Goal: Task Accomplishment & Management: Manage account settings

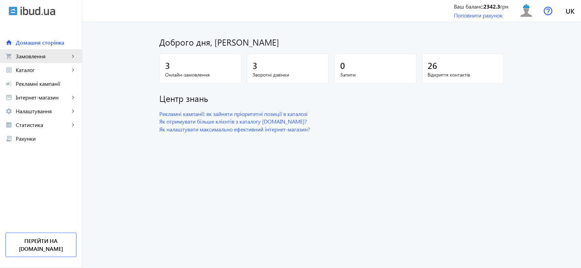
click at [61, 59] on span "Замовлення" at bounding box center [43, 56] width 54 height 7
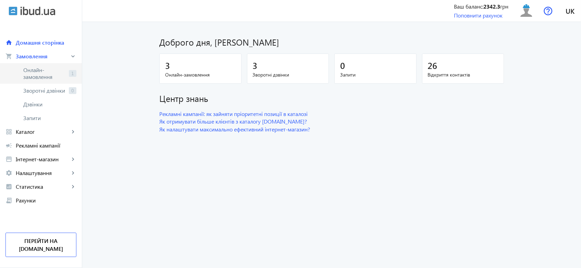
click at [62, 73] on span "Онлайн-замовлення" at bounding box center [44, 73] width 43 height 14
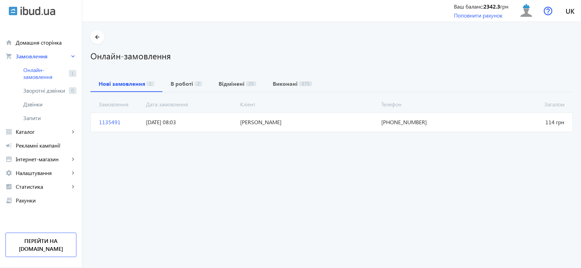
click at [282, 118] on mat-card "1135491 [PERSON_NAME] 114 грн [DATE] 08:03 [PHONE_NUMBER]" at bounding box center [331, 121] width 482 height 19
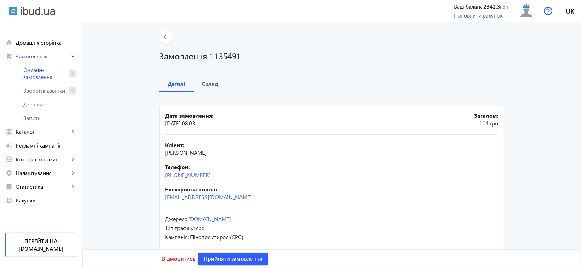
click at [243, 171] on div "Телефон: [PHONE_NUMBER]" at bounding box center [331, 170] width 333 height 15
drag, startPoint x: 215, startPoint y: 175, endPoint x: 172, endPoint y: 179, distance: 43.0
click at [172, 179] on div "Кліент: [PERSON_NAME] Телефон: [PHONE_NUMBER] Електронна пошта: [EMAIL_ADDRESS]…" at bounding box center [331, 171] width 333 height 74
copy link "[PHONE_NUMBER]"
click at [205, 81] on b "Склад" at bounding box center [210, 83] width 16 height 5
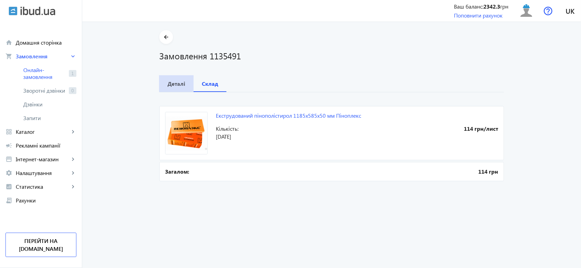
click at [172, 79] on span "Деталі" at bounding box center [177, 83] width 18 height 16
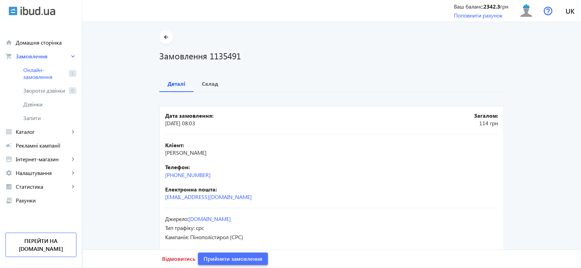
click at [241, 257] on span "Прийняти замовлення" at bounding box center [233, 259] width 59 height 8
